Goal: Check status

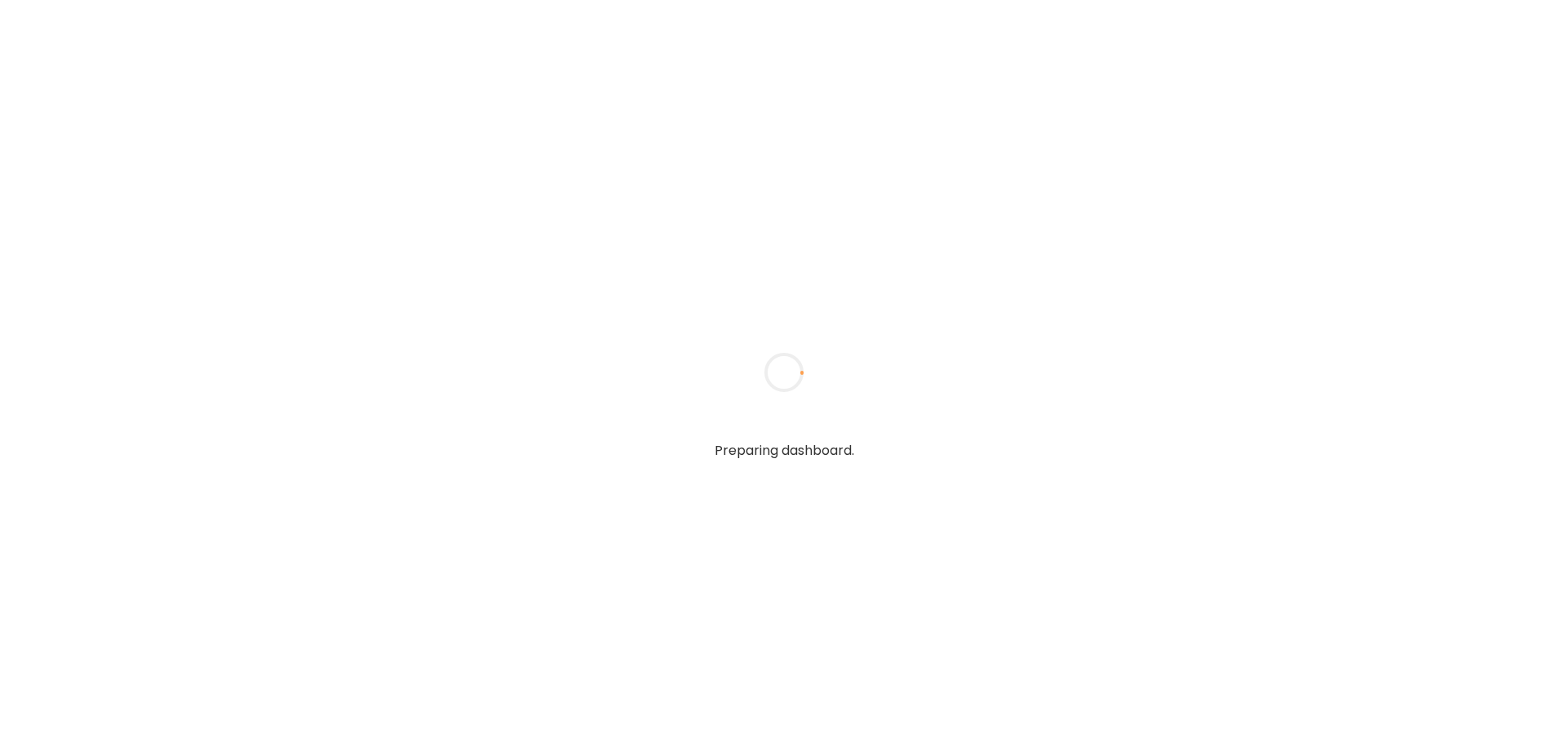
type textarea "**********"
type input "**********"
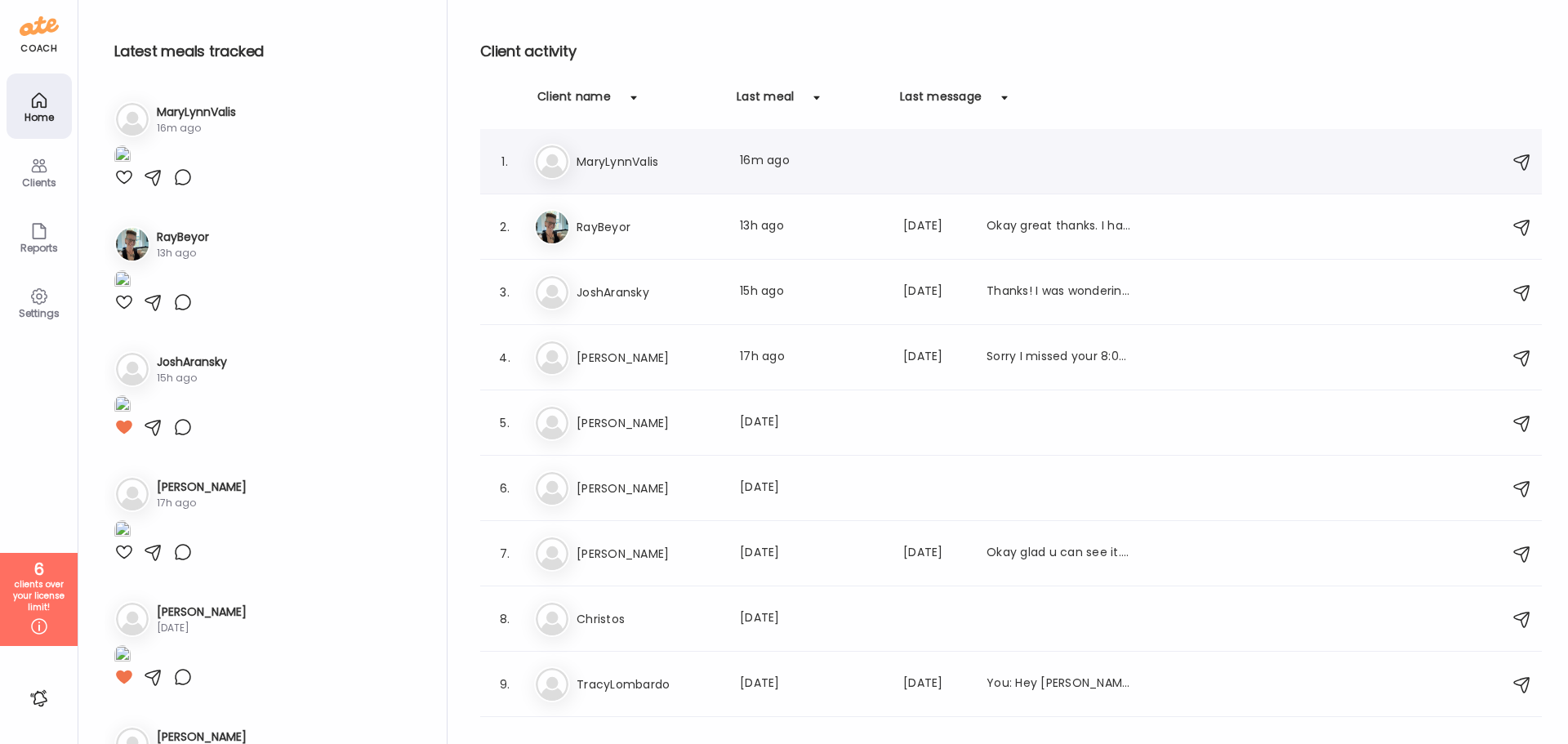
type input "**********"
click at [649, 161] on h3 "MaryLynnValis" at bounding box center [648, 162] width 144 height 19
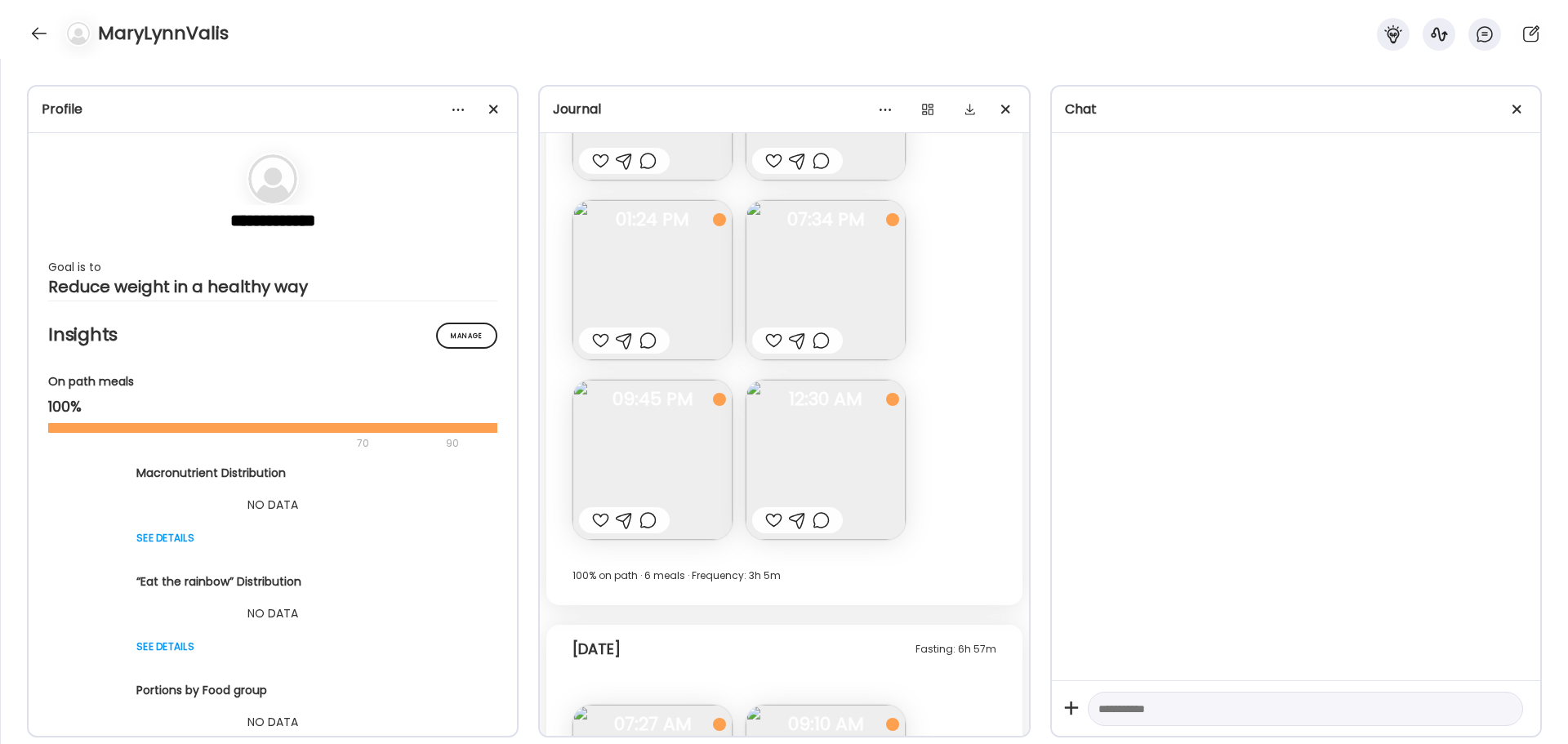
scroll to position [19364, 0]
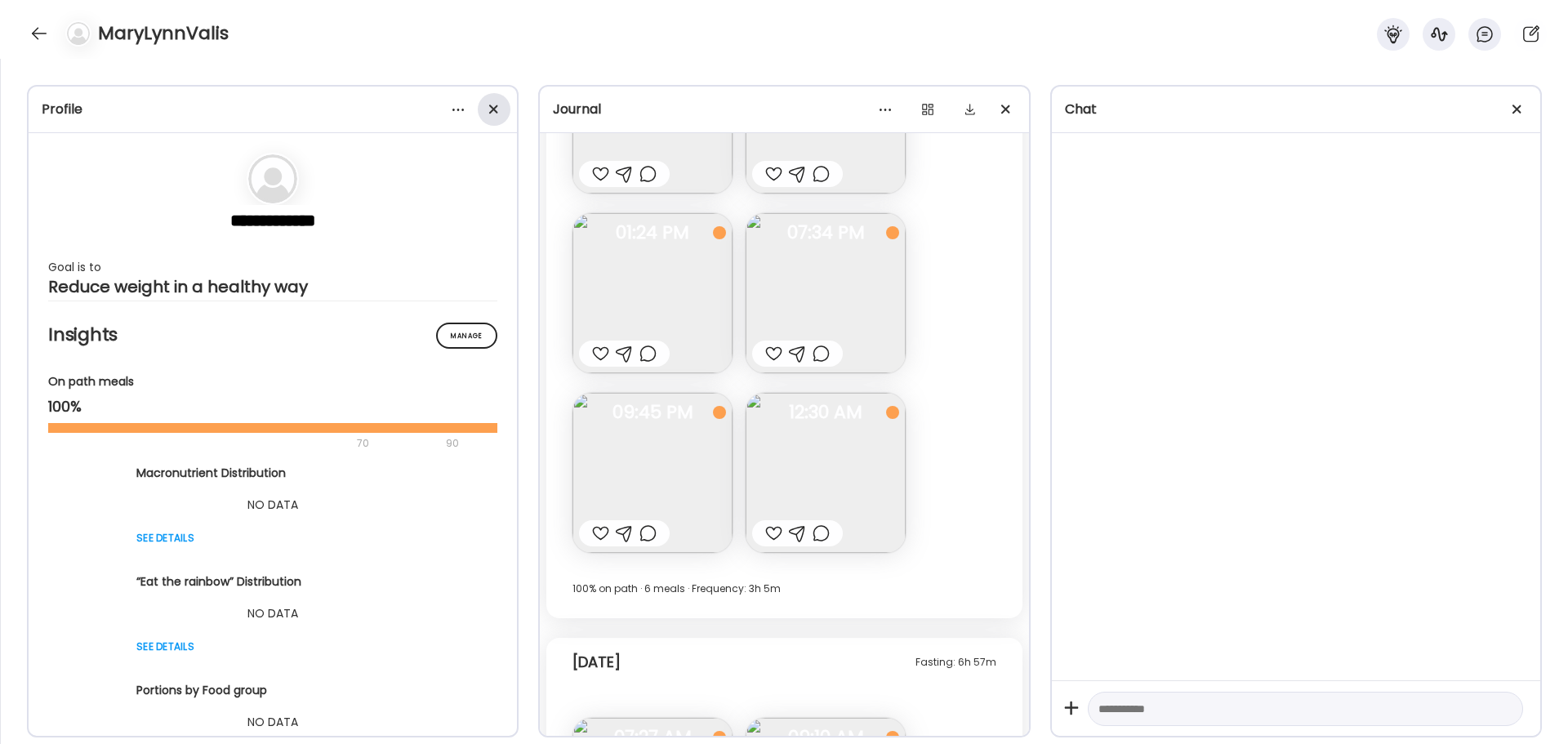
click at [491, 100] on div at bounding box center [494, 109] width 33 height 33
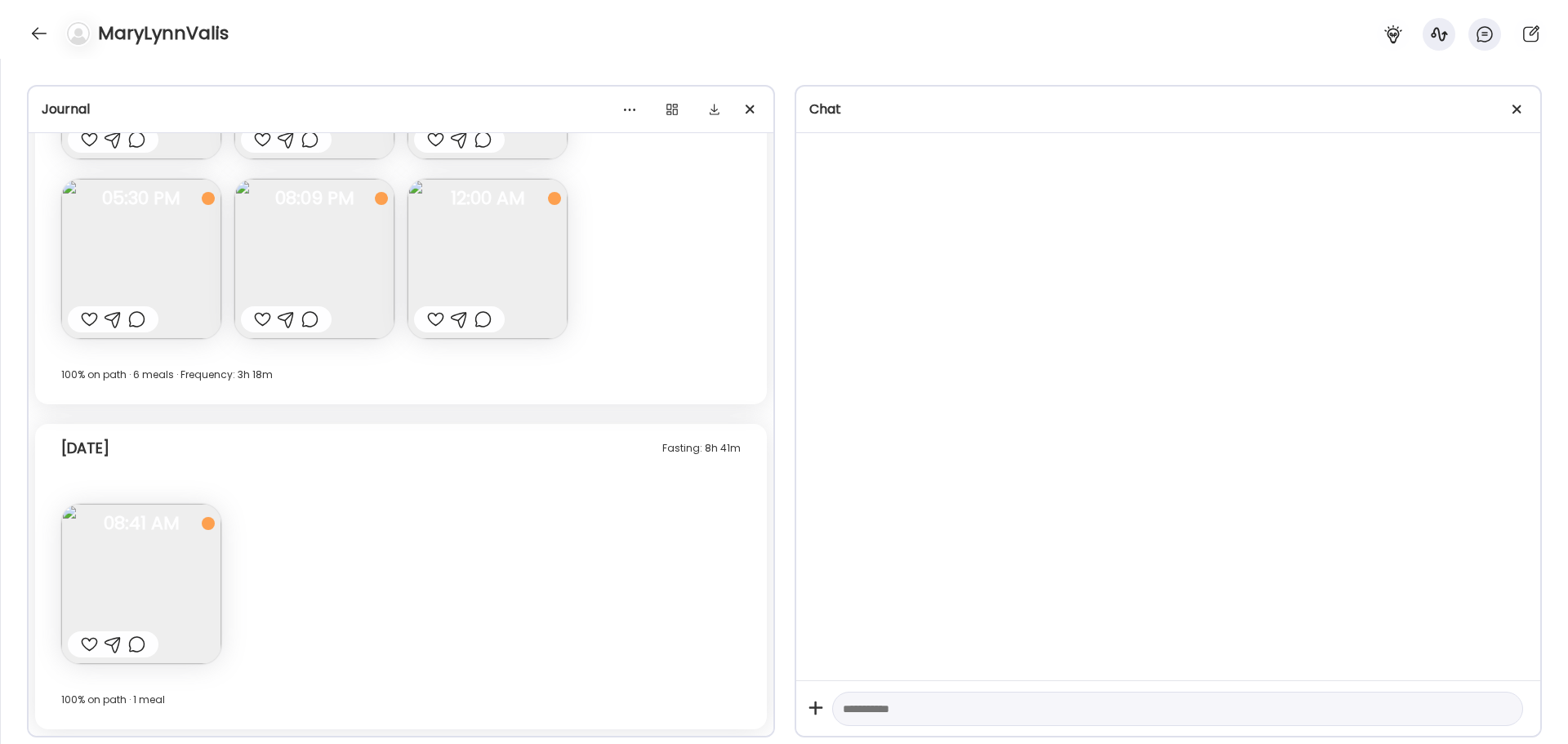
scroll to position [15590, 0]
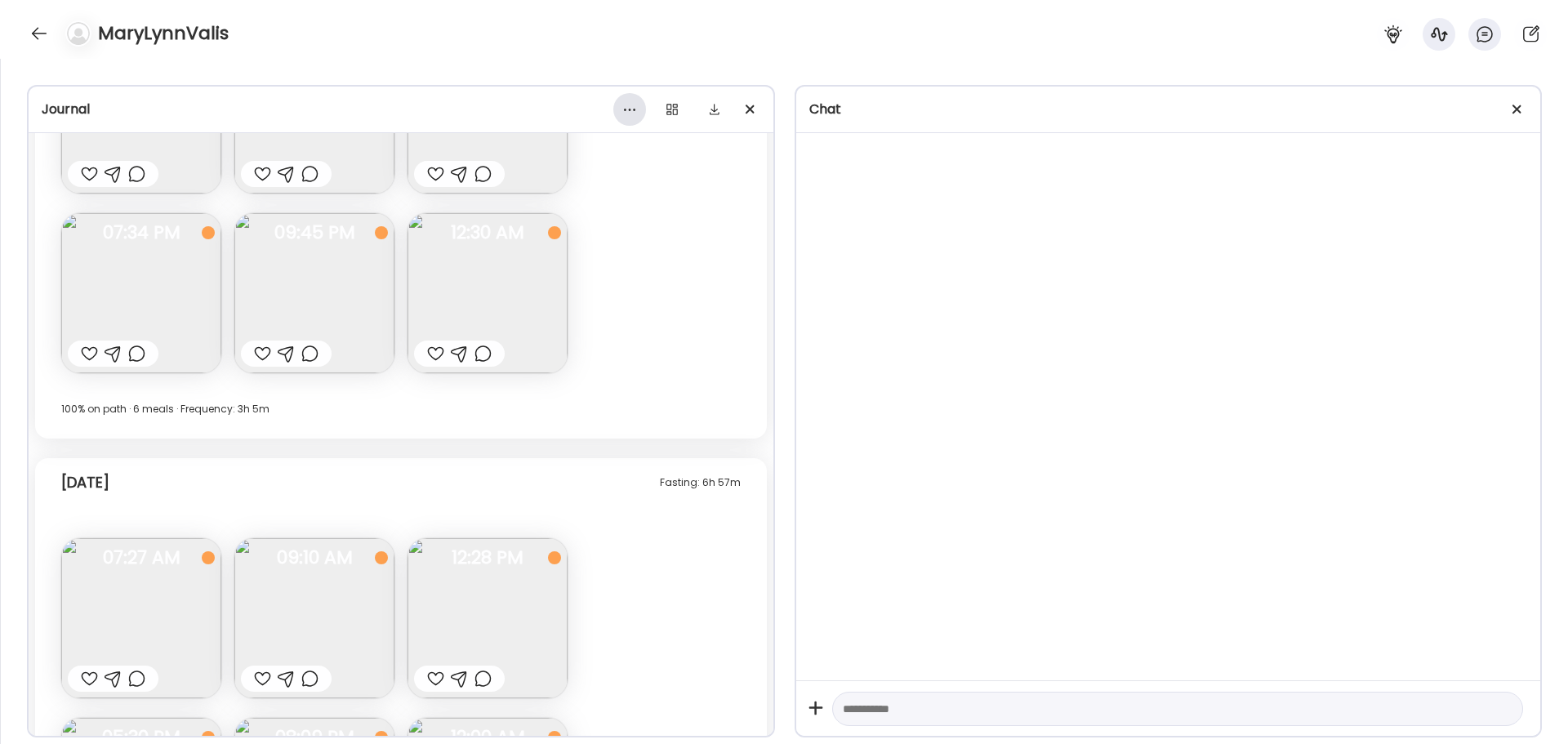
click at [632, 110] on div at bounding box center [629, 109] width 33 height 33
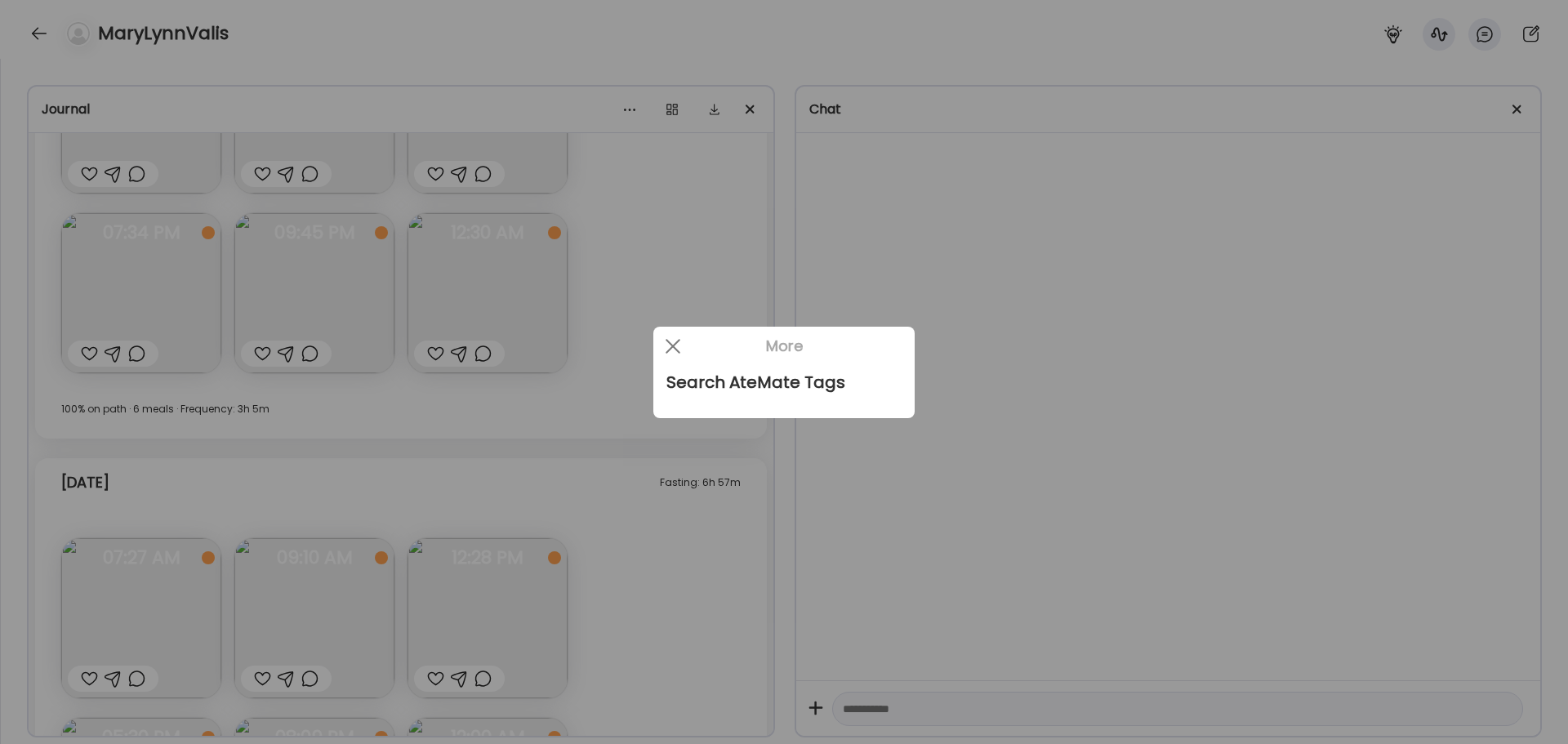
click at [699, 319] on div at bounding box center [784, 372] width 1568 height 744
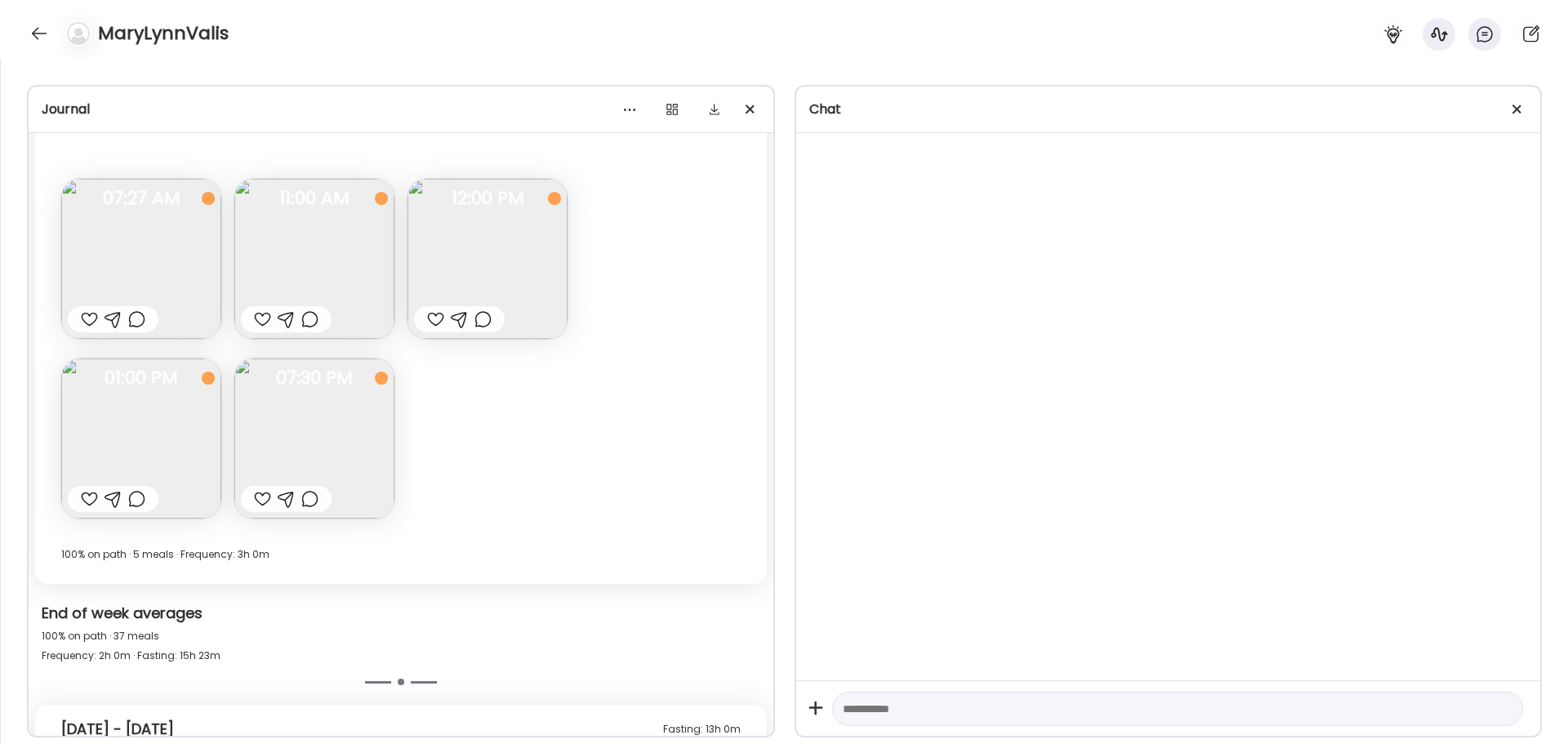
scroll to position [14331, 0]
click at [1517, 110] on span at bounding box center [1517, 109] width 9 height 9
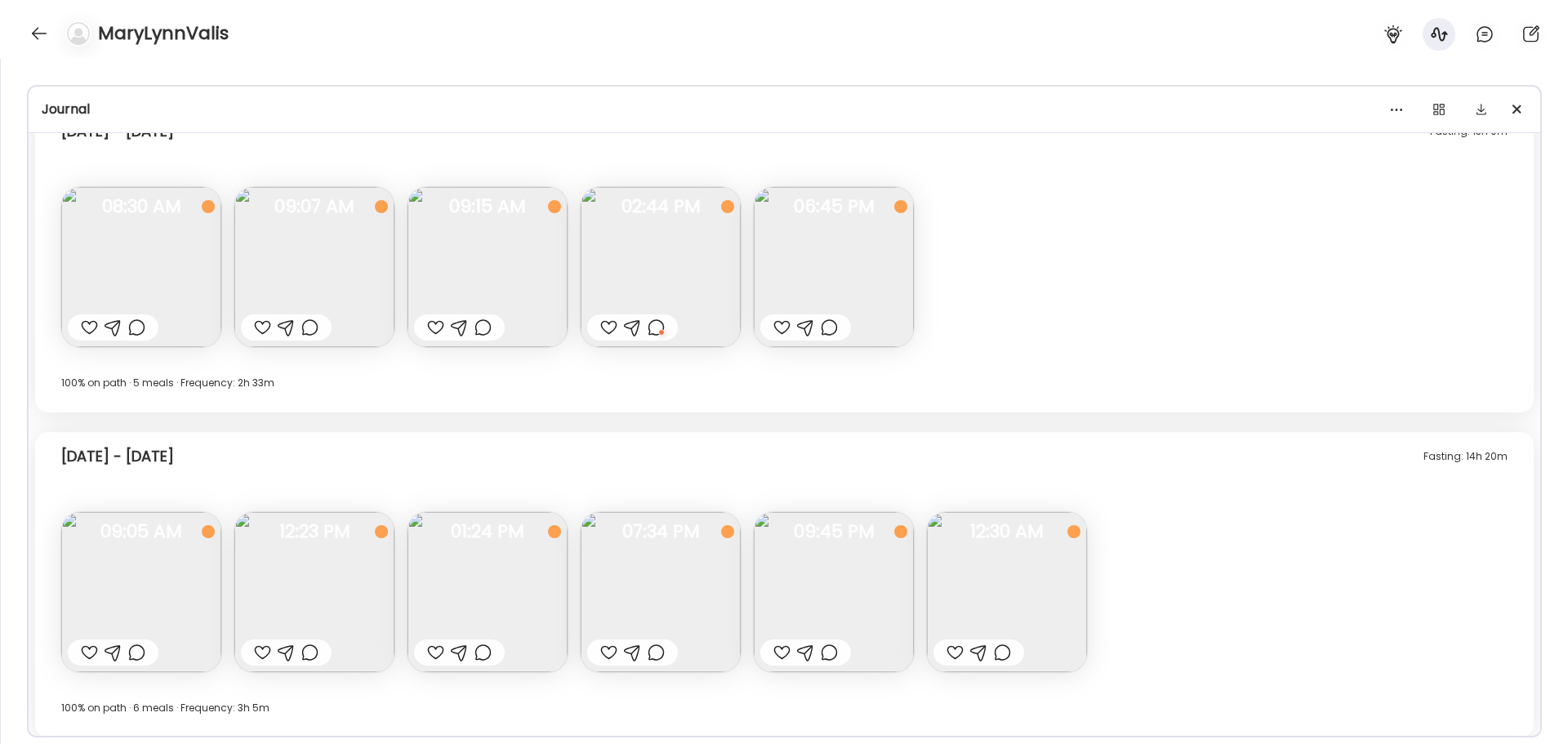
scroll to position [9249, 0]
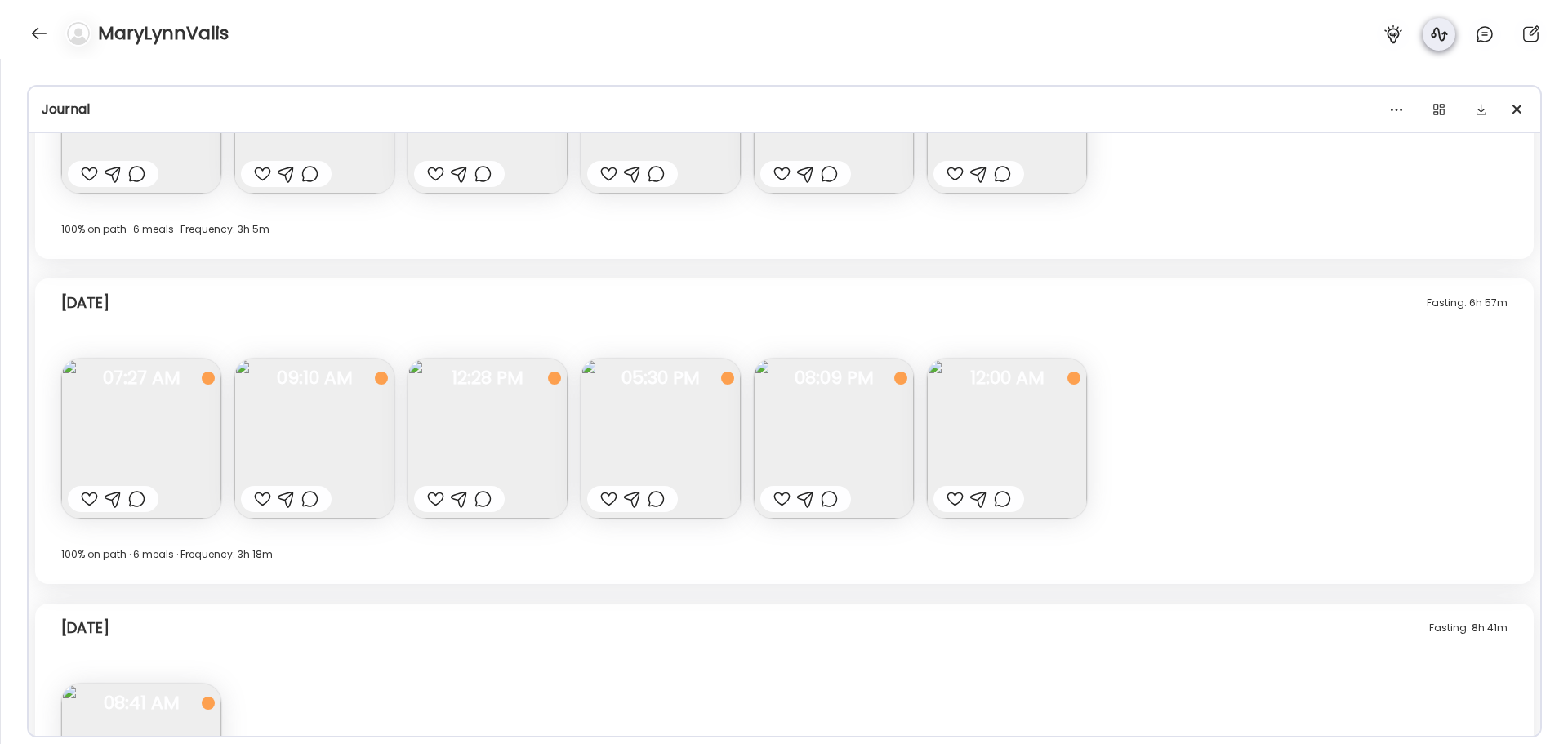
click at [1442, 38] on icon at bounding box center [1439, 33] width 19 height 19
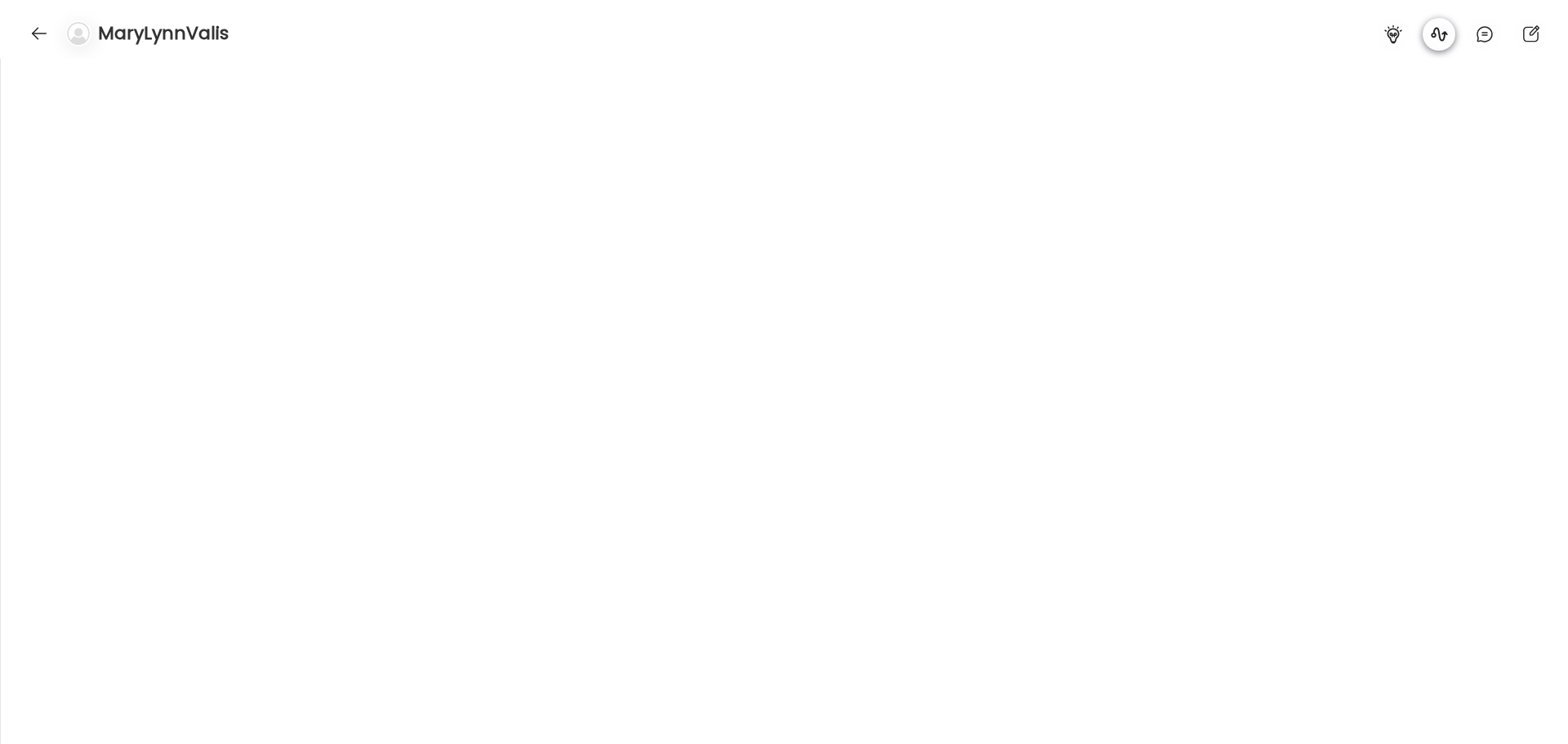
scroll to position [33069, 0]
click at [1442, 38] on icon at bounding box center [1439, 33] width 19 height 19
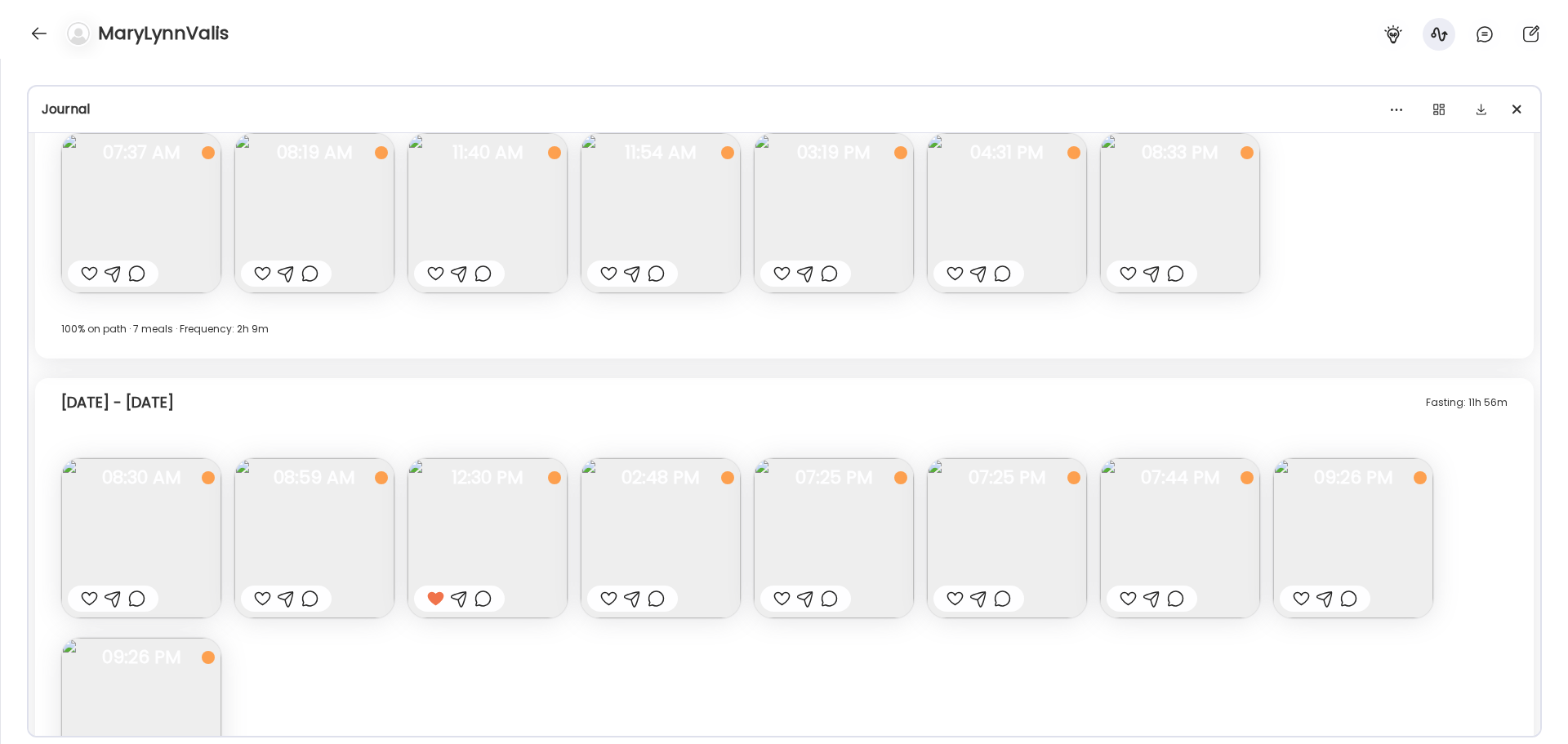
scroll to position [4036, 0]
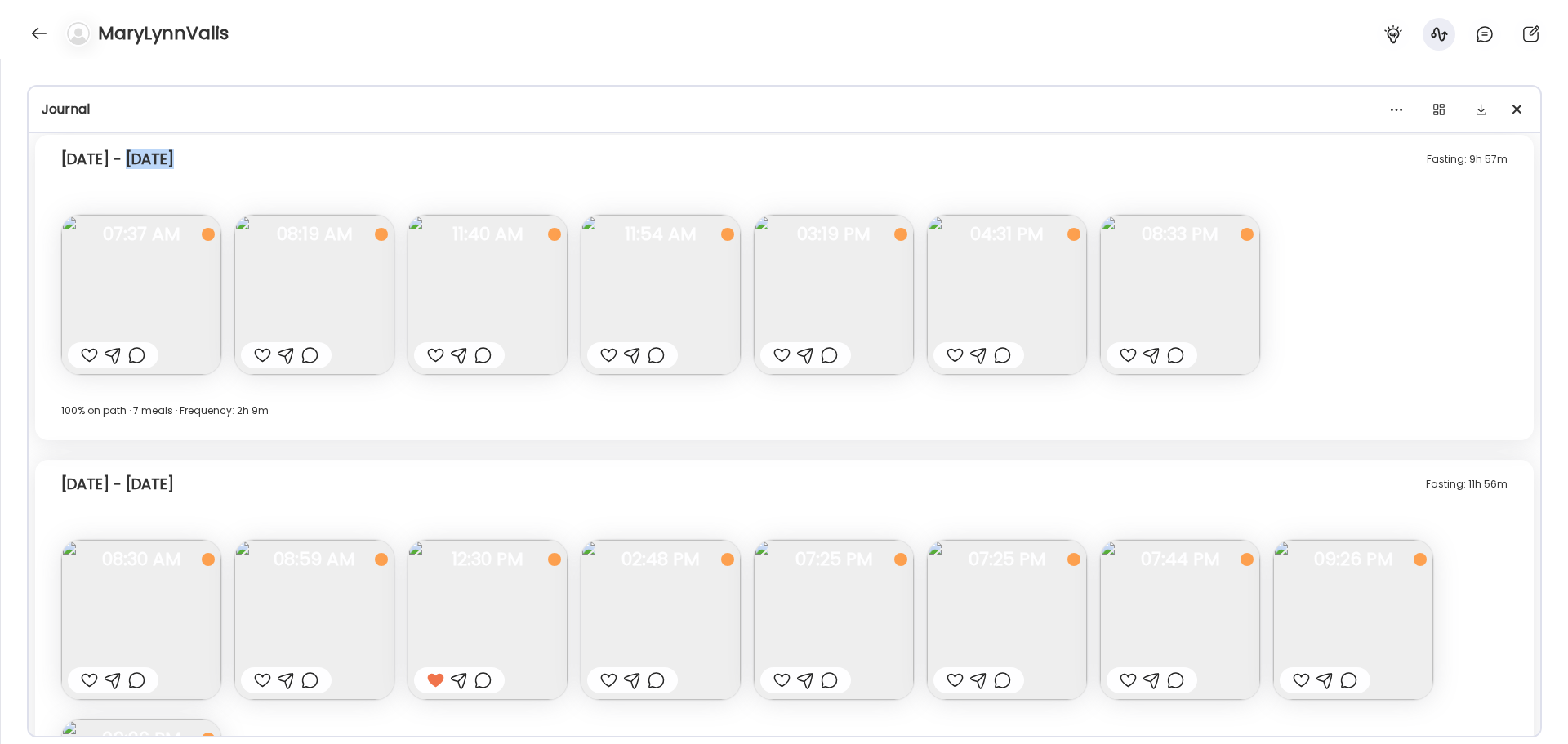
drag, startPoint x: 137, startPoint y: 157, endPoint x: 197, endPoint y: 162, distance: 60.2
click at [197, 162] on div "Fasting: 9h 57m Monday - Sep 08" at bounding box center [784, 162] width 1447 height 52
click at [330, 420] on div "100% on path · 7 meals · Frequency: 2h 9m" at bounding box center [784, 410] width 1447 height 19
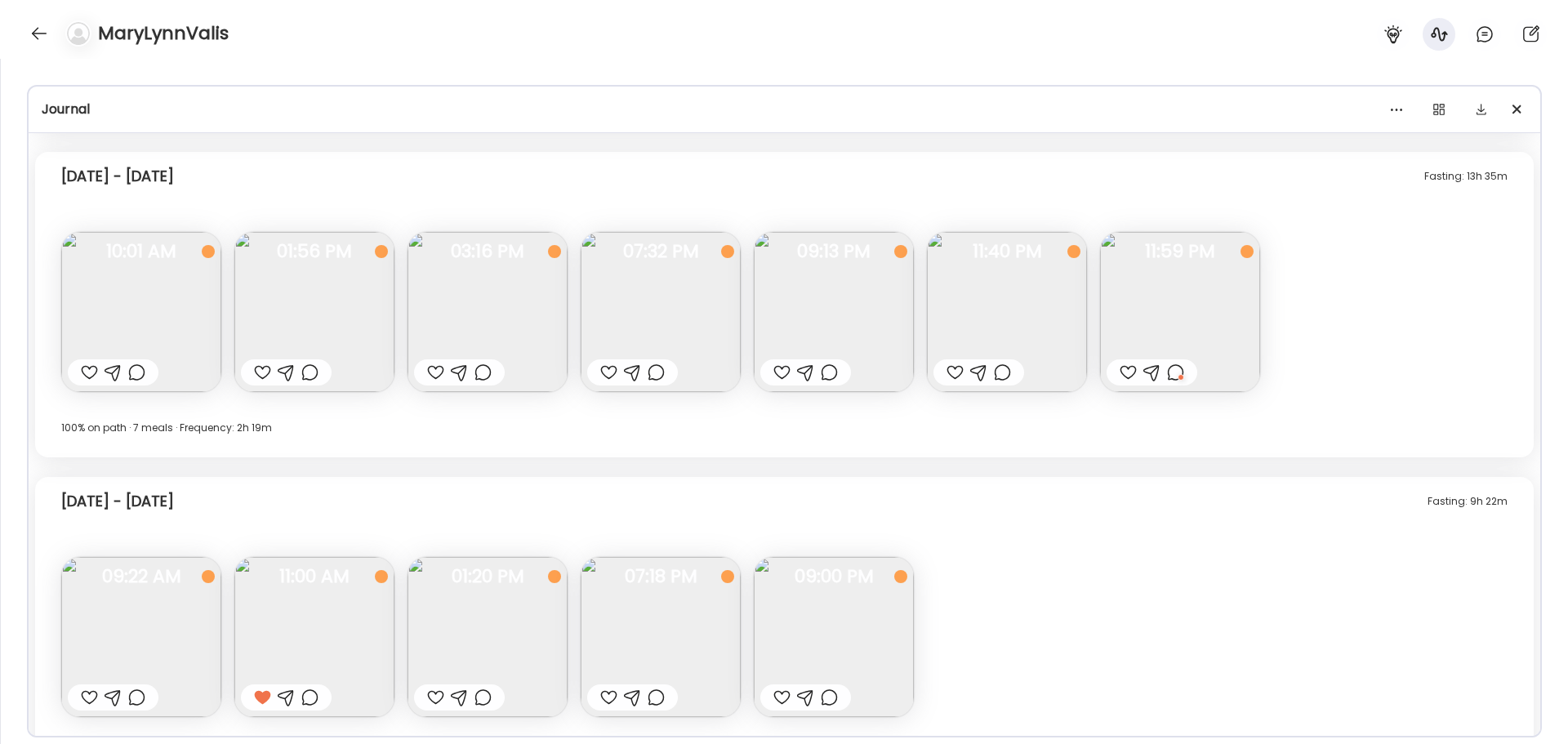
scroll to position [1503, 0]
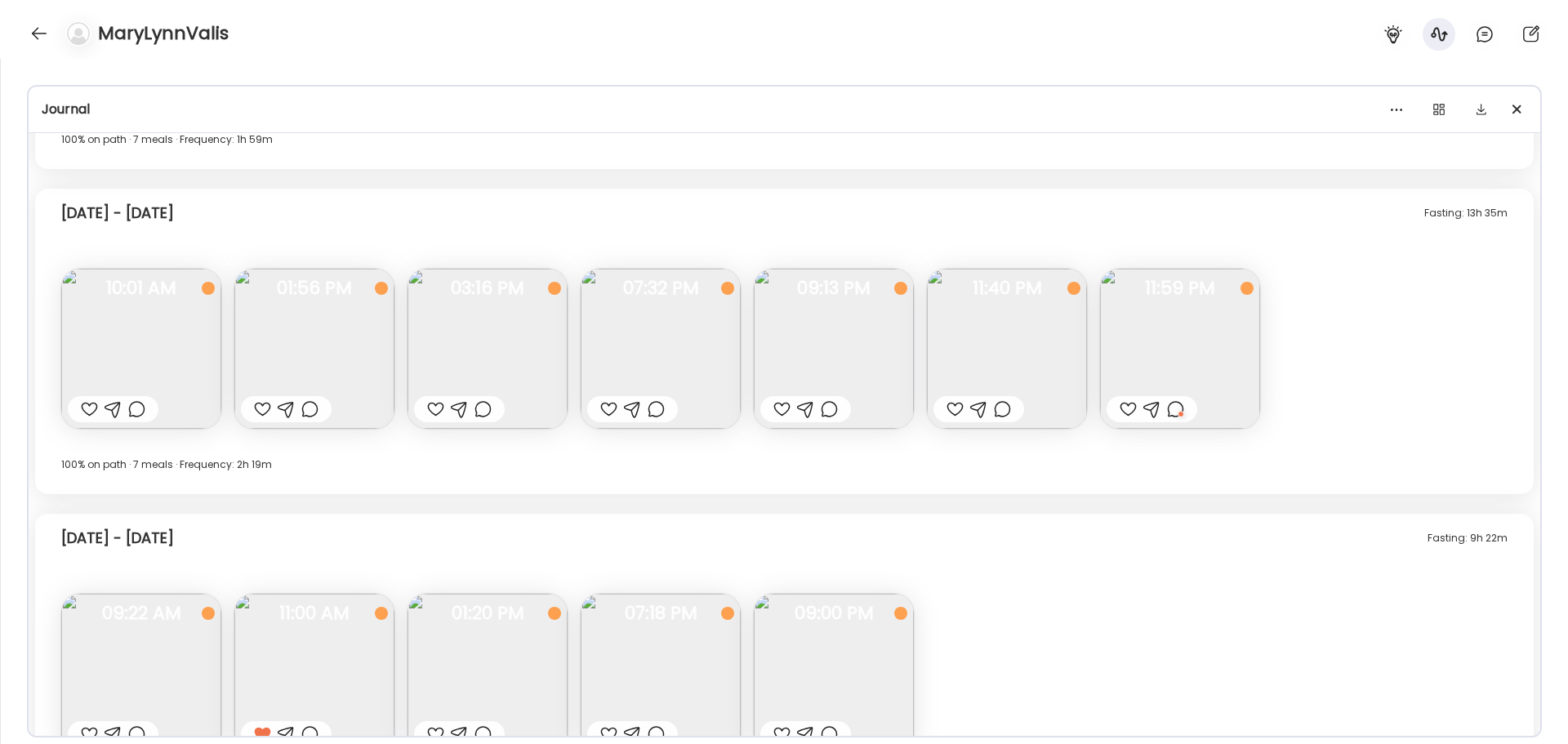
click at [1177, 350] on img at bounding box center [1180, 348] width 160 height 160
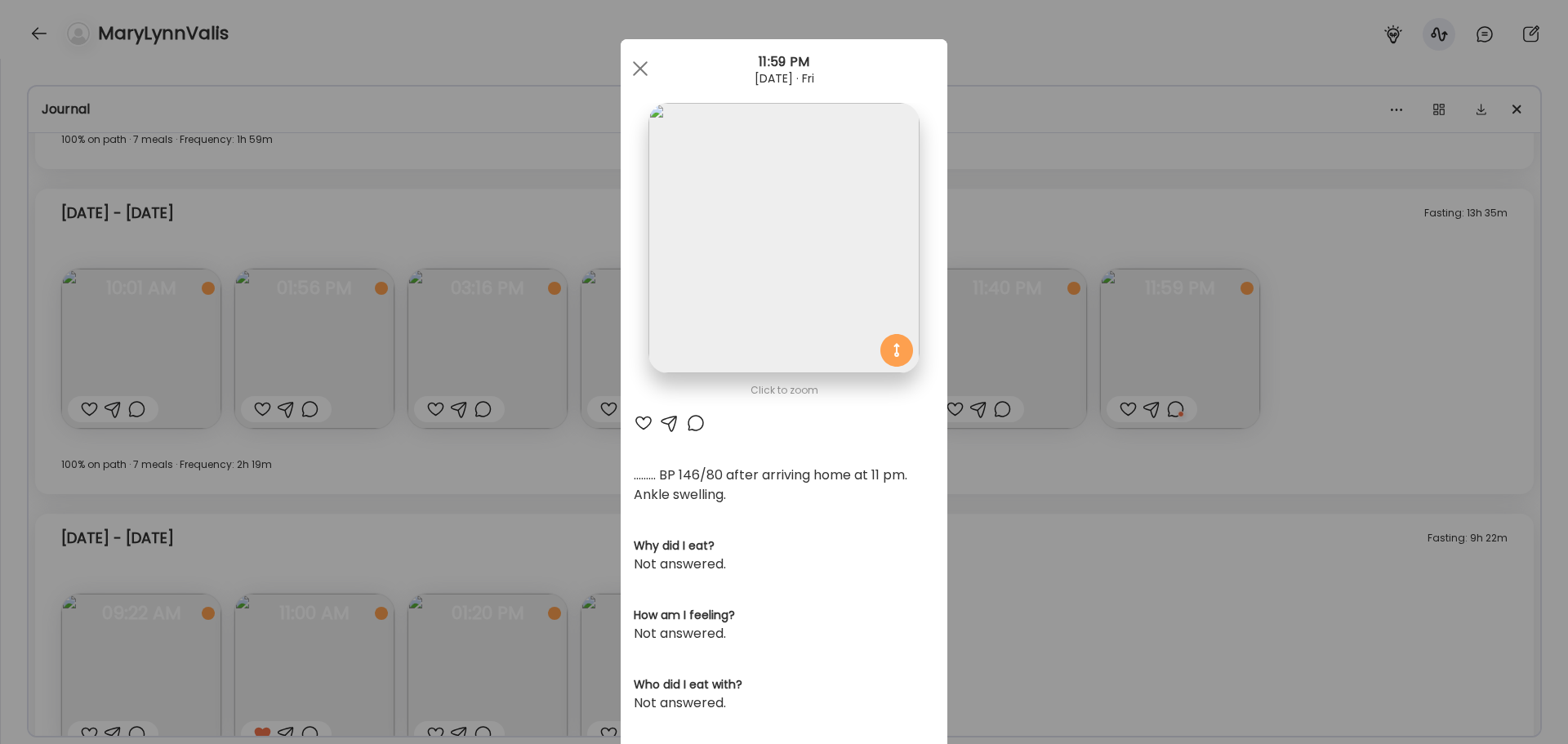
click at [814, 280] on img at bounding box center [783, 238] width 270 height 270
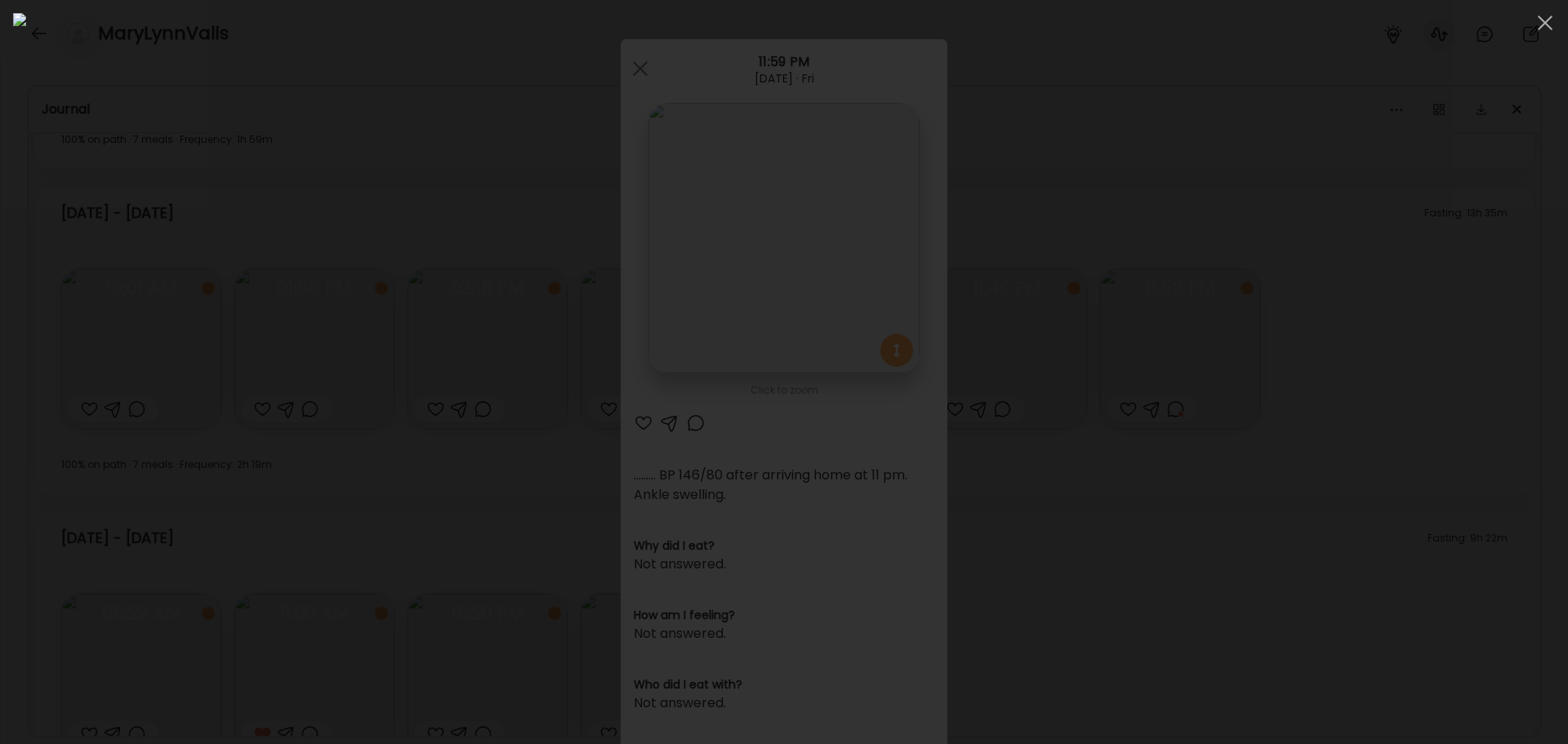
click at [929, 469] on img at bounding box center [784, 372] width 1542 height 718
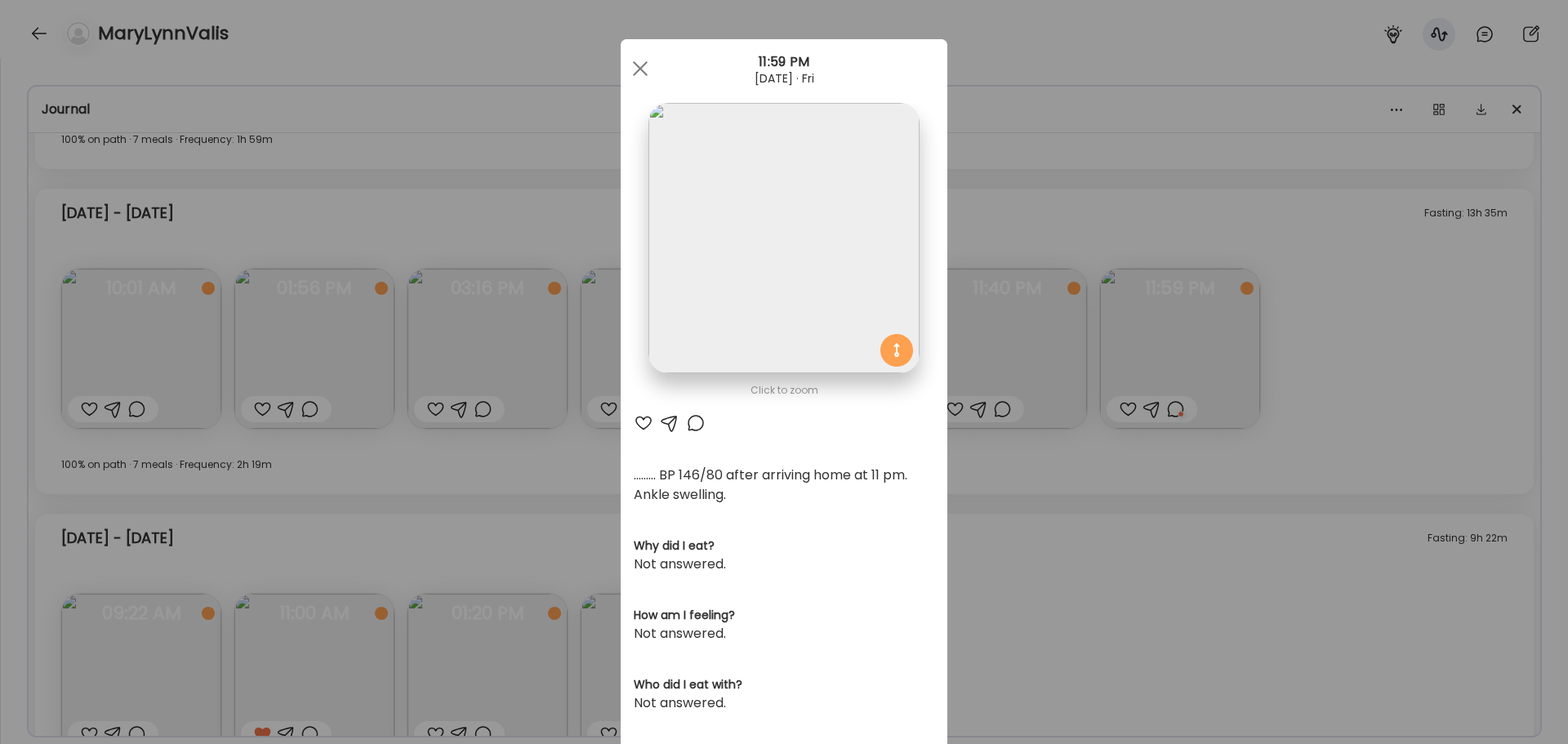
click at [1227, 331] on div "Ate Coach Dashboard Wahoo! It’s official Take a moment to set up your Coach Pro…" at bounding box center [784, 372] width 1568 height 744
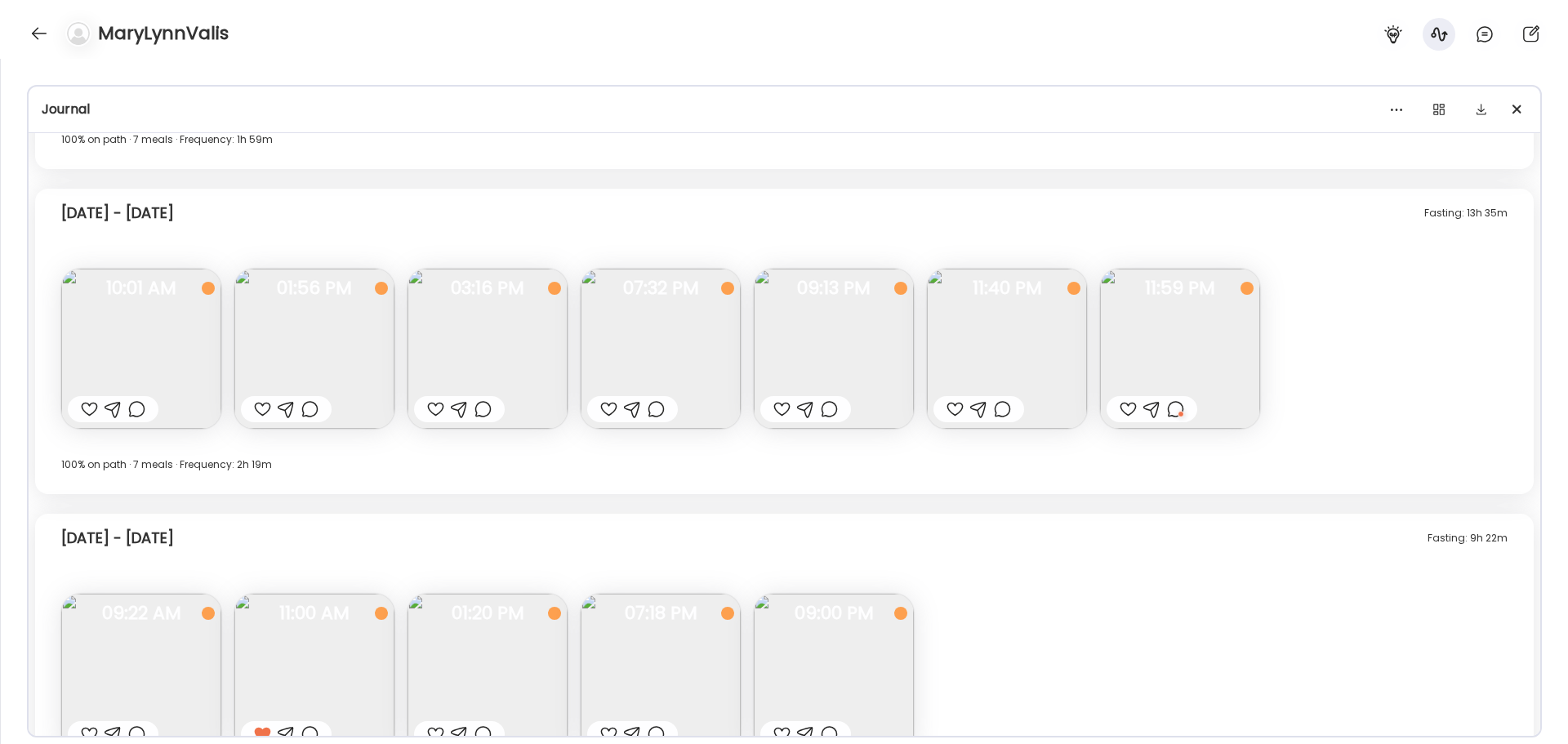
click at [1175, 414] on div at bounding box center [1176, 408] width 18 height 19
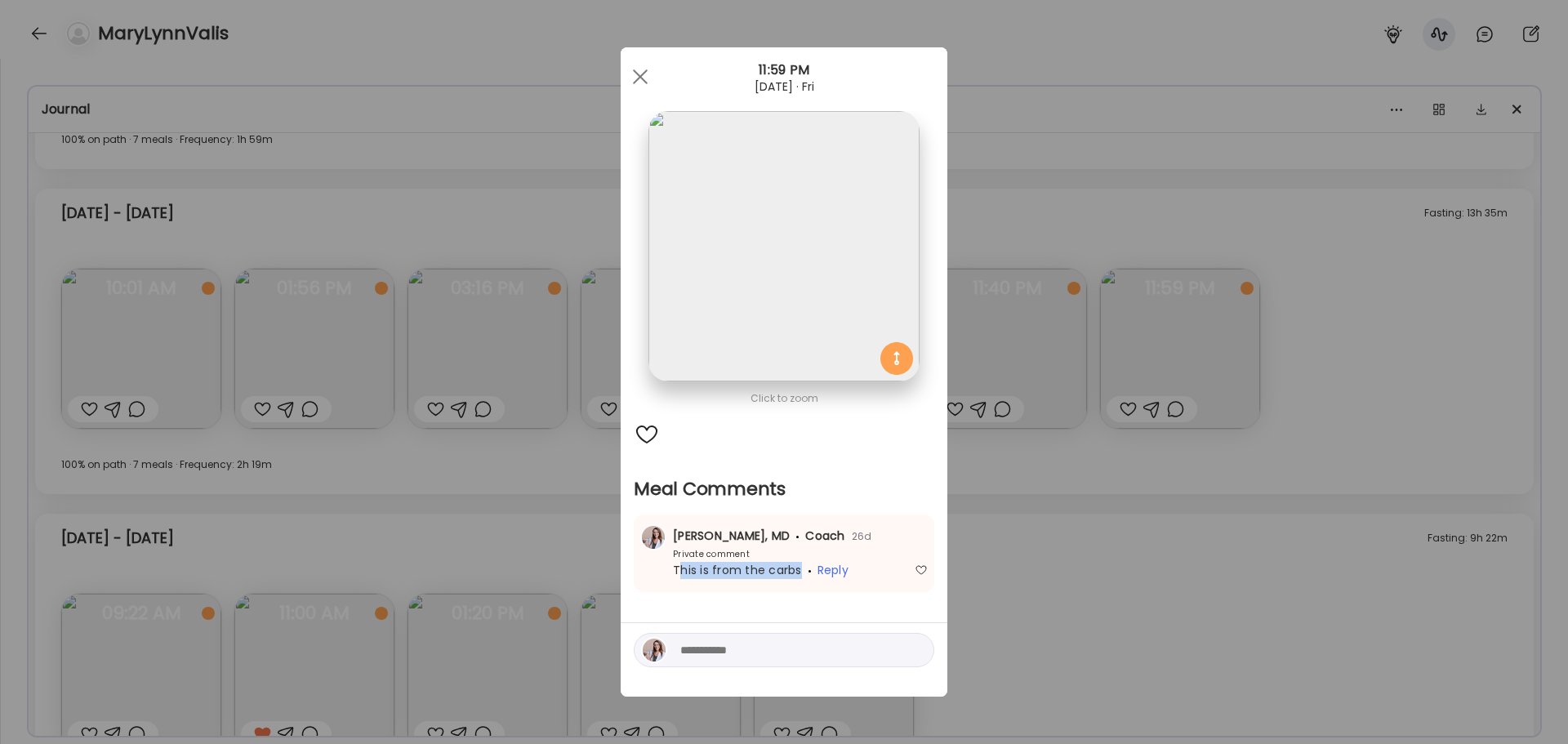
drag, startPoint x: 676, startPoint y: 578, endPoint x: 800, endPoint y: 575, distance: 124.0
click at [800, 575] on div "This is from the carbs Reply" at bounding box center [784, 571] width 288 height 18
click at [783, 574] on span "This is from the carbs" at bounding box center [737, 571] width 129 height 17
click at [628, 73] on div at bounding box center [640, 76] width 33 height 33
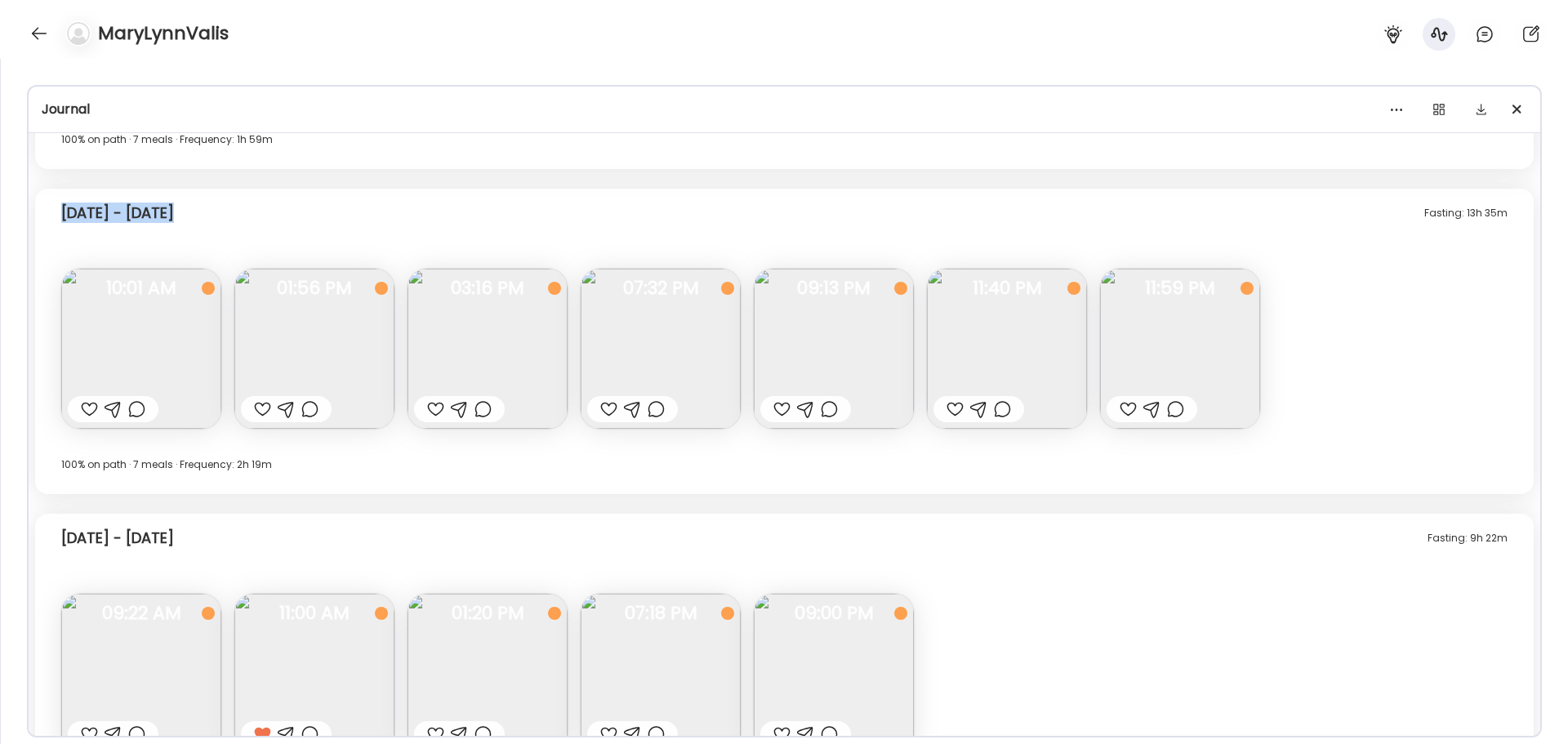
drag, startPoint x: 52, startPoint y: 215, endPoint x: 259, endPoint y: 213, distance: 207.0
click at [259, 213] on div "Fasting: 13h 35m Friday - Aug 29 Panera coffee. Why did I eat? Hungry How am I …" at bounding box center [785, 341] width 1499 height 305
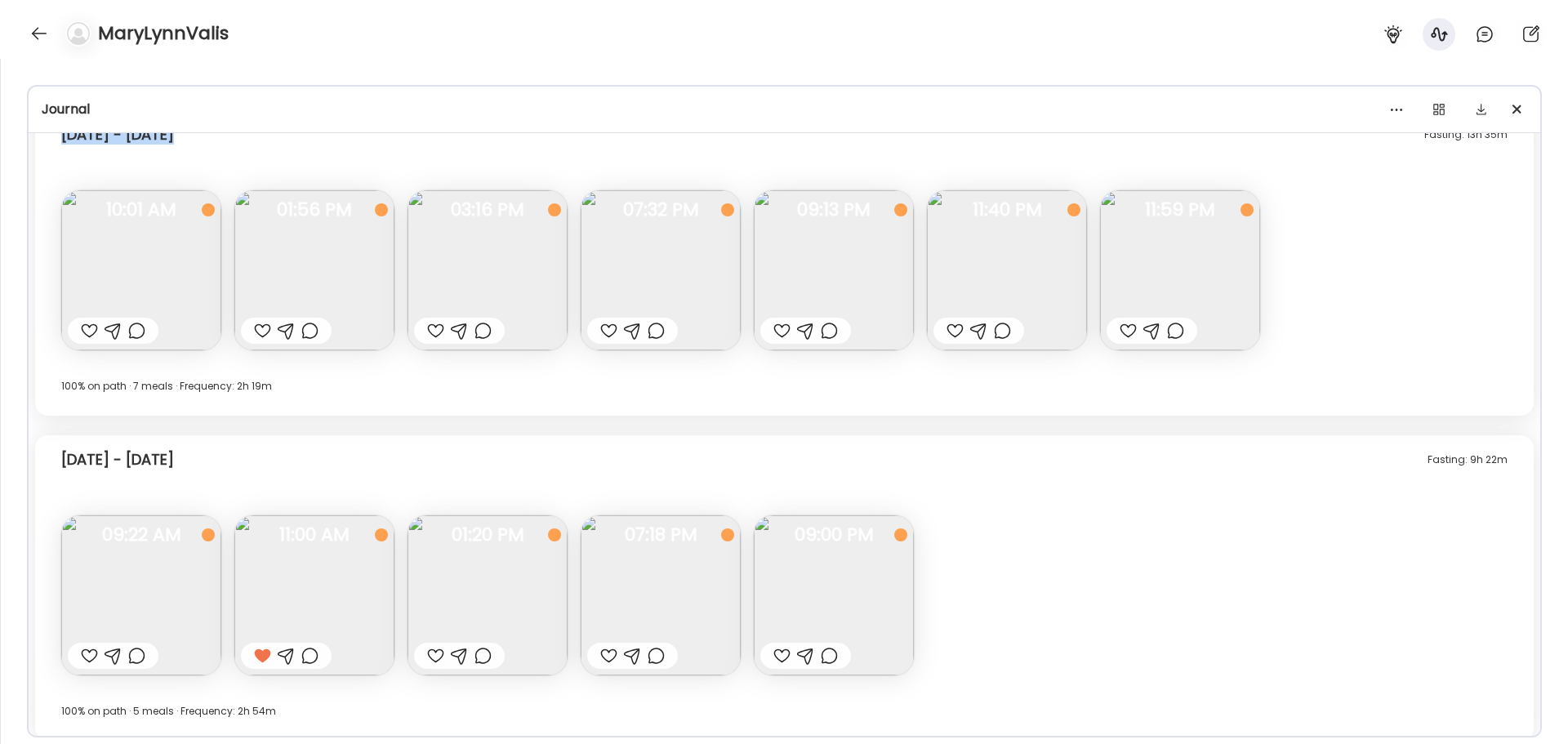
scroll to position [1585, 0]
click at [190, 605] on img at bounding box center [141, 592] width 160 height 160
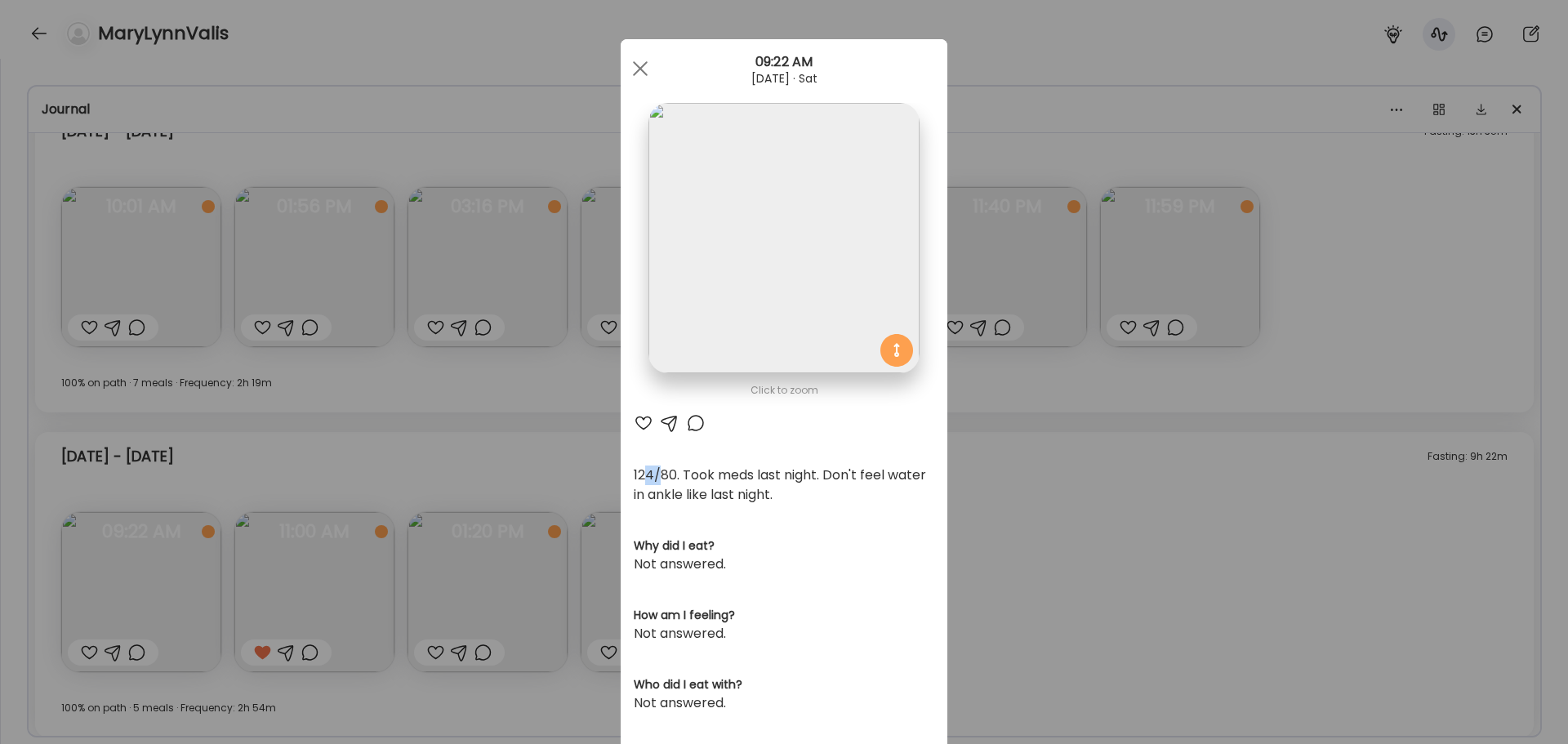
drag, startPoint x: 639, startPoint y: 475, endPoint x: 669, endPoint y: 485, distance: 31.6
click at [666, 484] on div "124/80. Took meds last night. Don't feel water in ankle like last night." at bounding box center [784, 485] width 300 height 39
click at [1120, 486] on div "Ate Coach Dashboard Wahoo! It’s official Take a moment to set up your Coach Pro…" at bounding box center [784, 372] width 1568 height 744
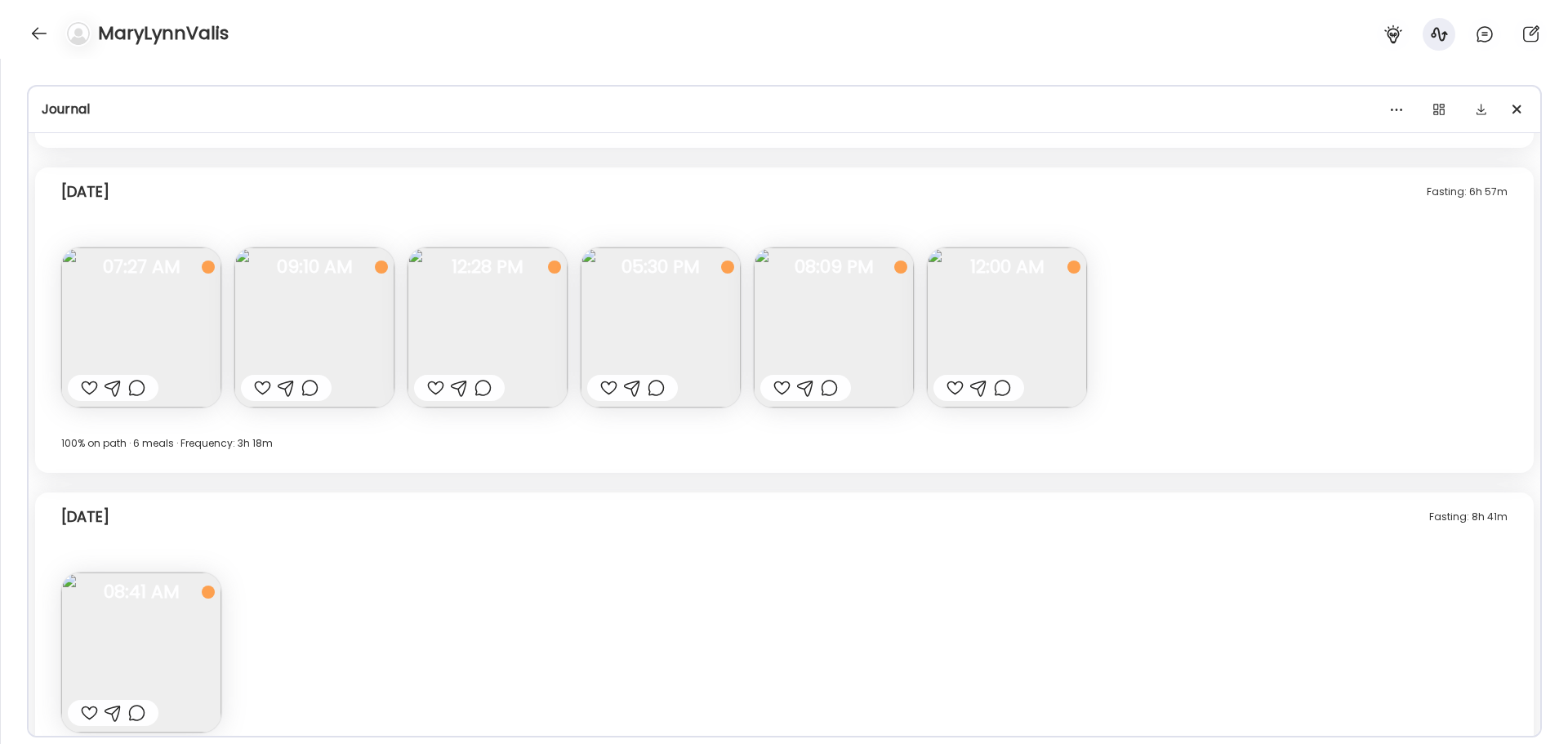
scroll to position [9838, 0]
